Goal: Information Seeking & Learning: Learn about a topic

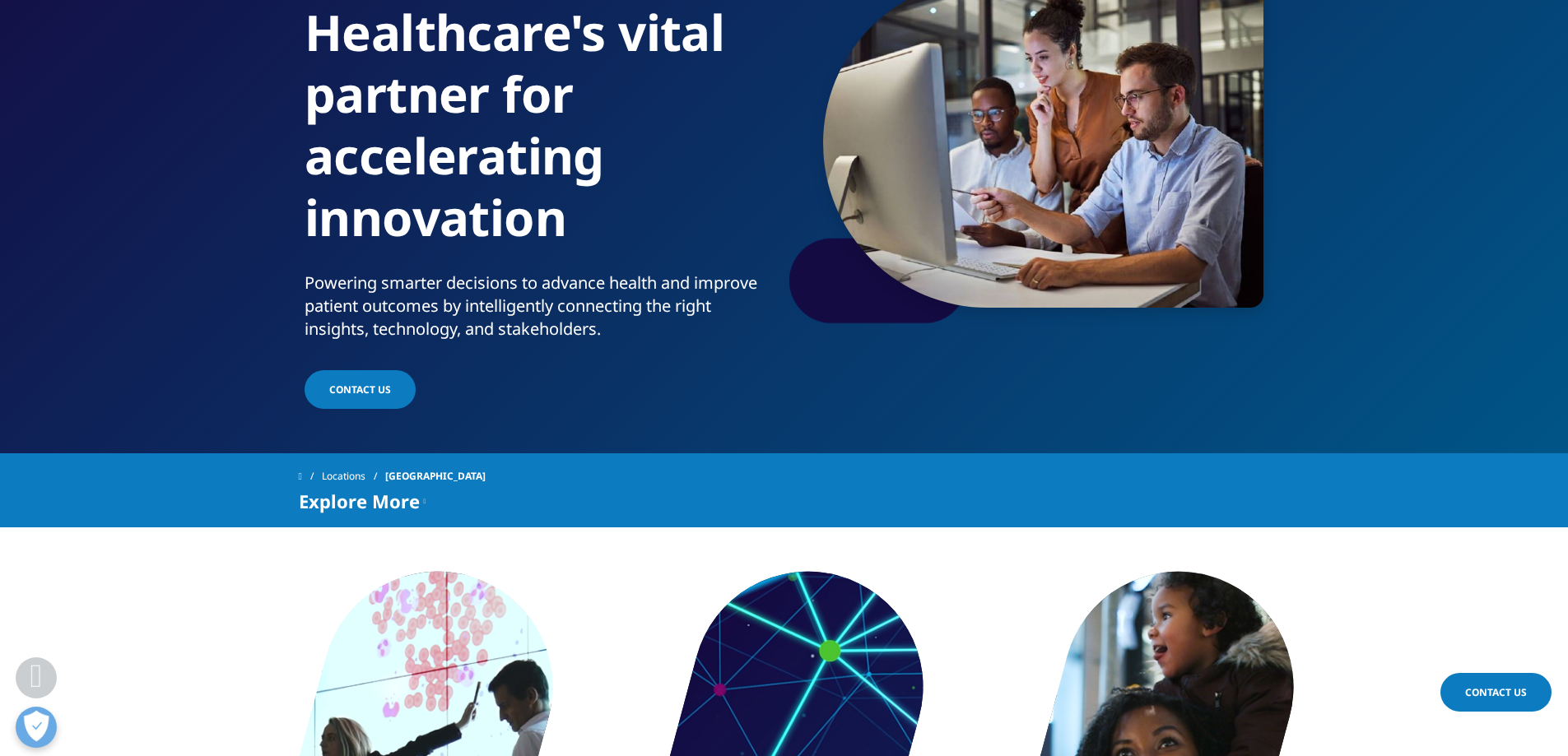
scroll to position [329, 0]
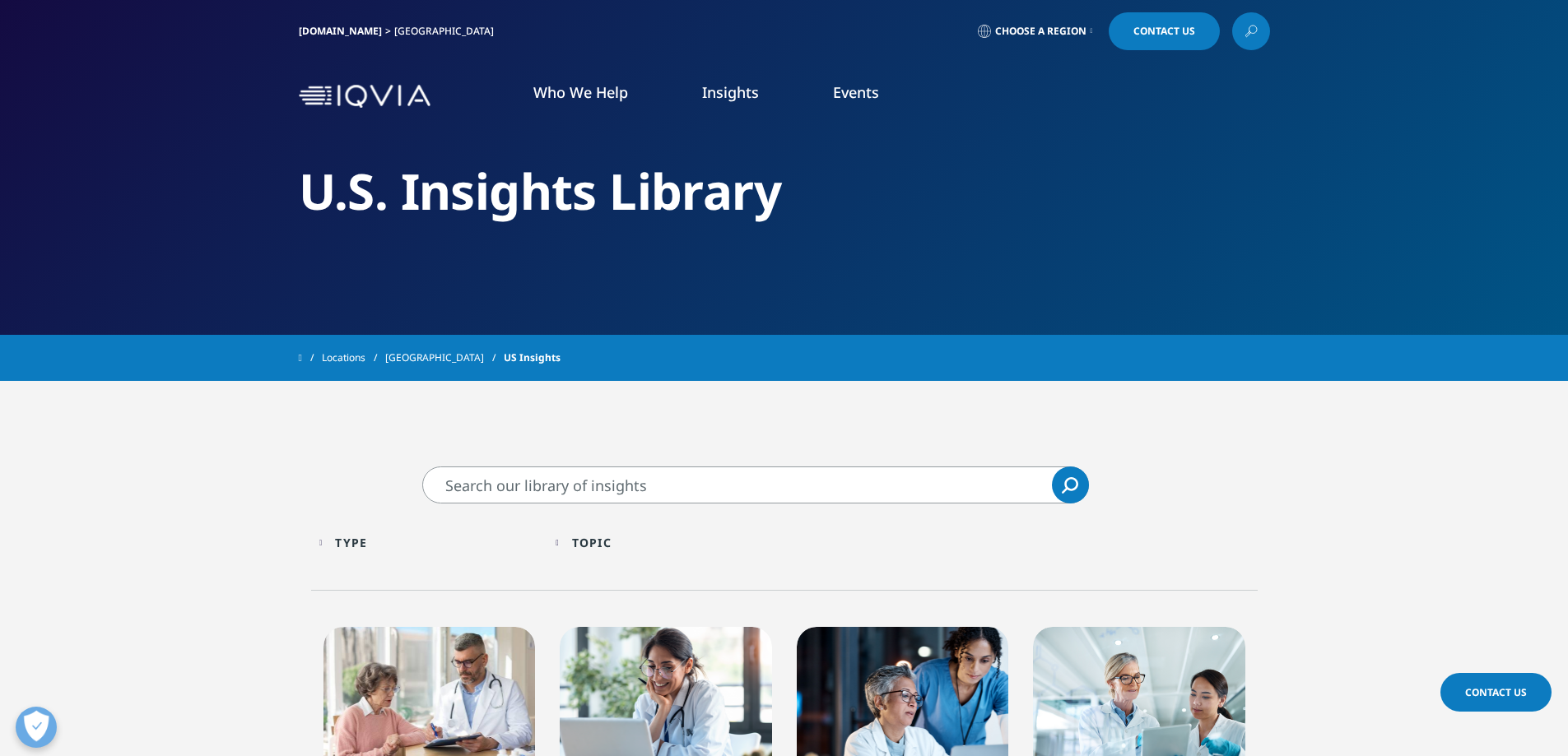
click at [453, 486] on input "Search" at bounding box center [755, 485] width 666 height 37
type input "Generic drugs"
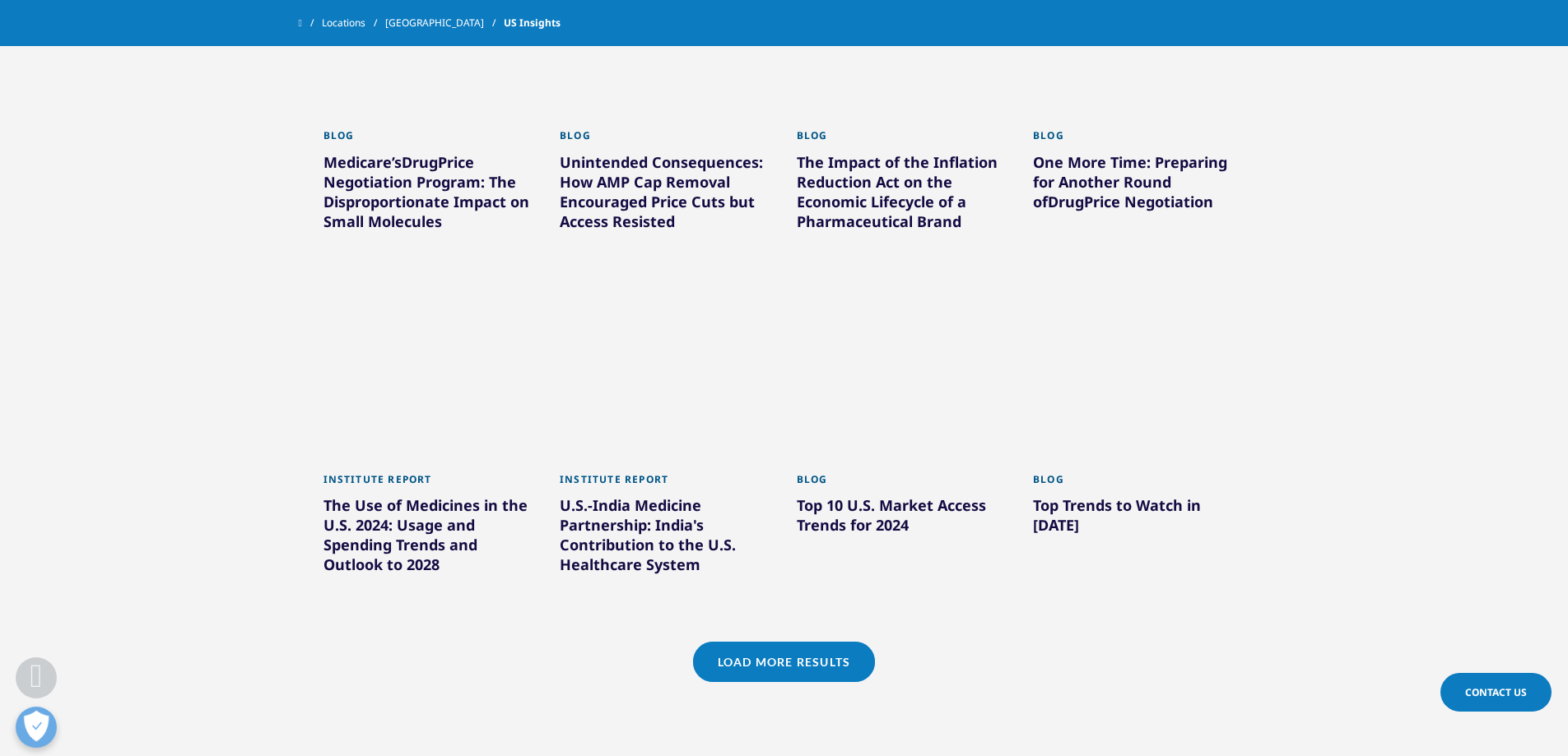
scroll to position [987, 0]
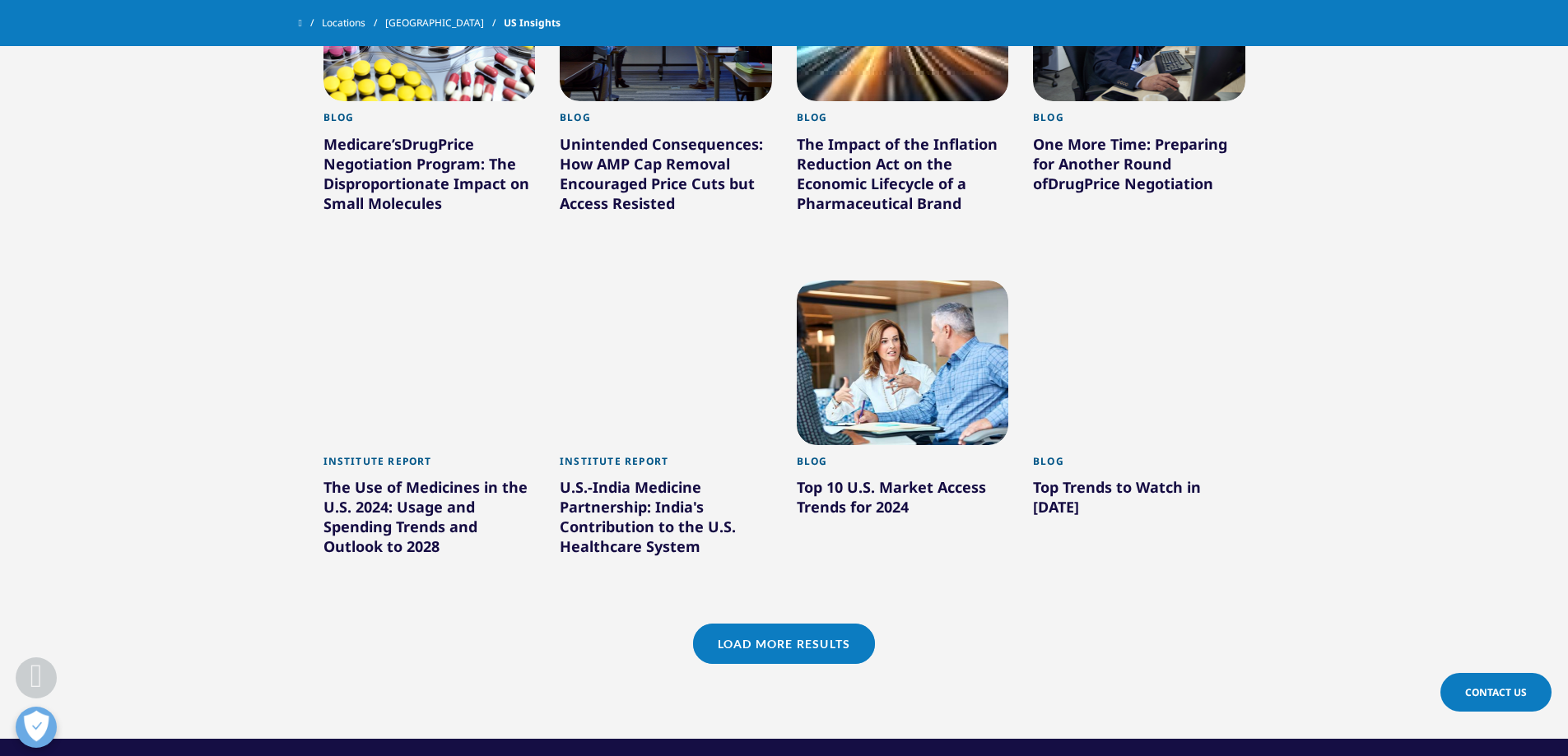
click at [394, 493] on div "The Use of Medicines in the U.S. 2024: Usage and Spending Trends and Outlook to…" at bounding box center [429, 520] width 212 height 86
